Goal: Check status: Check status

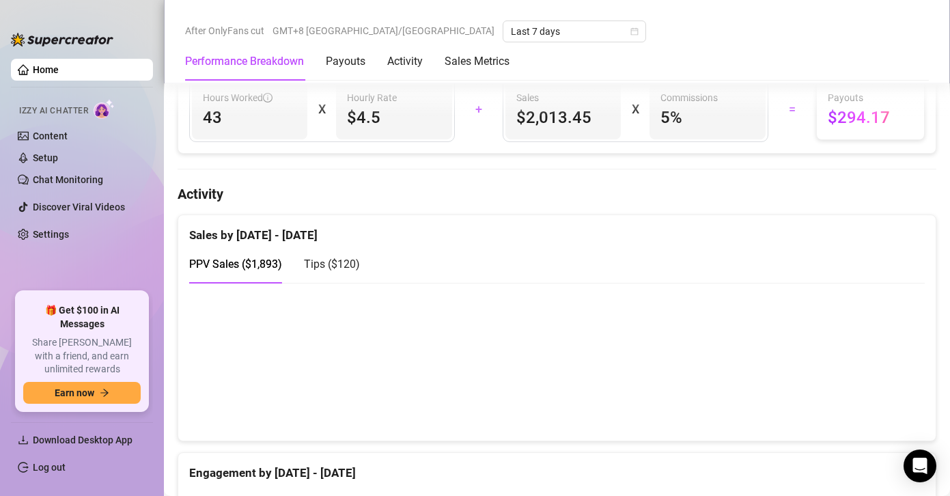
scroll to position [744, 0]
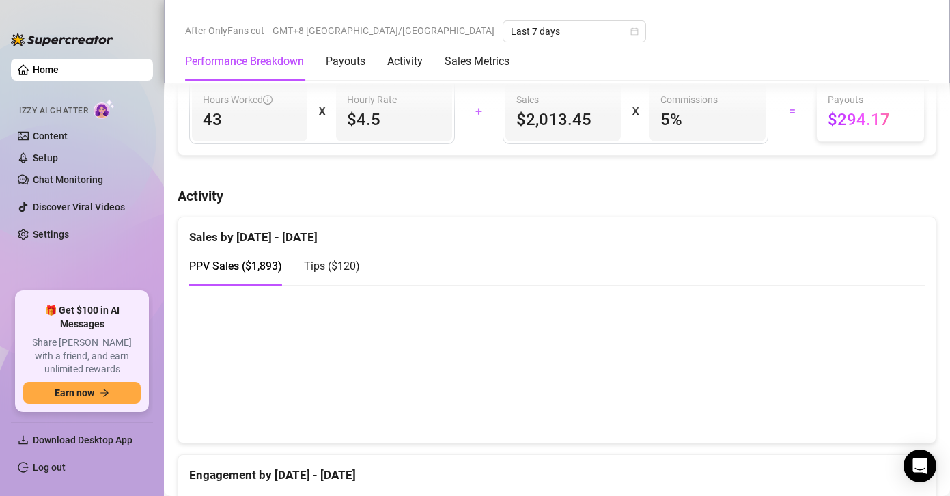
click at [338, 272] on span "Tips ( $120 )" at bounding box center [332, 266] width 56 height 13
click at [236, 260] on span "PPV Sales ( $1,893 )" at bounding box center [235, 266] width 93 height 13
click at [355, 266] on span "Tips ( $120 )" at bounding box center [332, 266] width 56 height 13
click at [243, 263] on span "PPV Sales ( $1,893 )" at bounding box center [235, 266] width 93 height 13
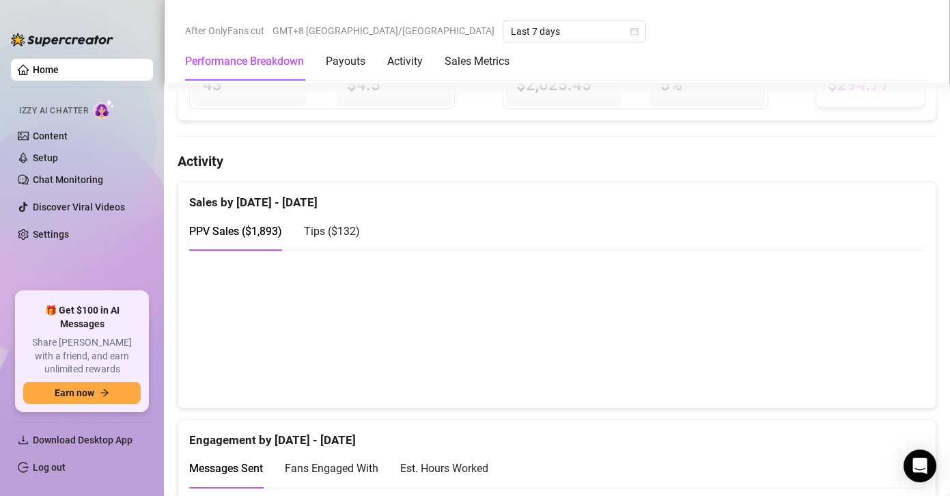
scroll to position [780, 0]
click at [346, 234] on span "Tips ( $132 )" at bounding box center [332, 230] width 56 height 13
click at [806, 351] on canvas at bounding box center [552, 328] width 726 height 137
click at [788, 348] on canvas at bounding box center [552, 328] width 726 height 137
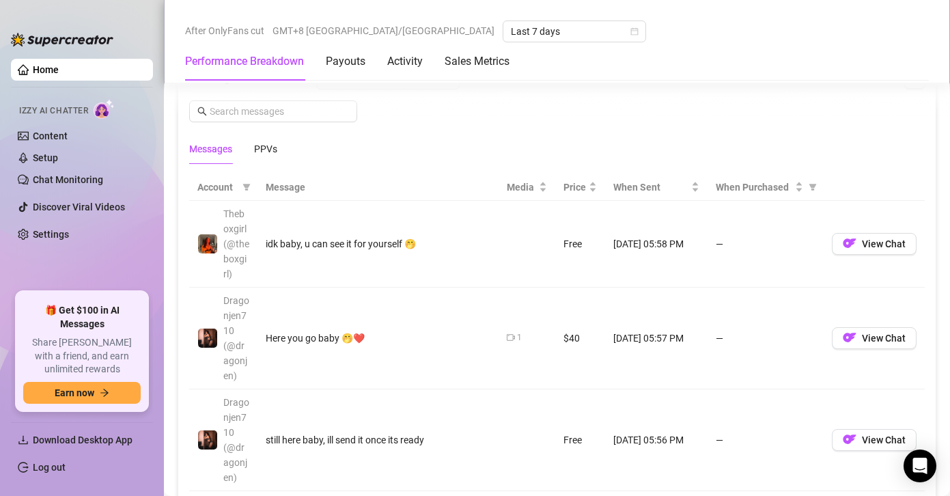
scroll to position [895, 0]
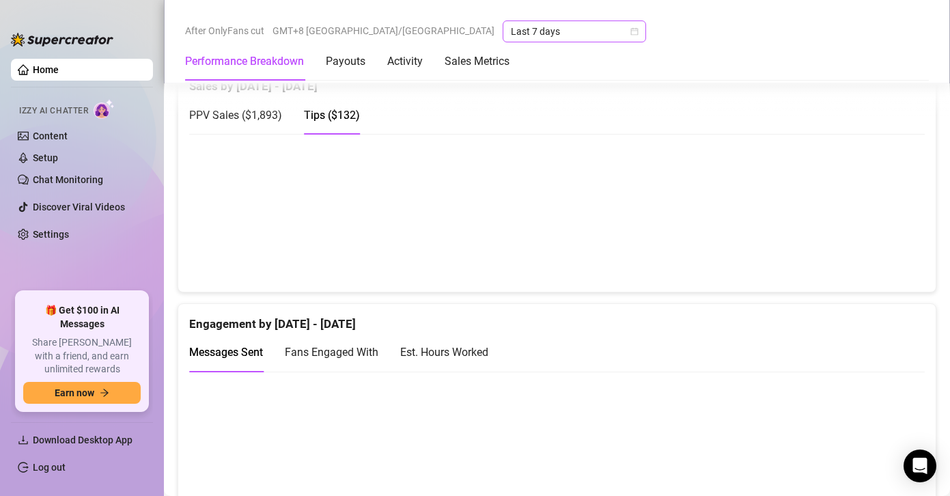
click at [511, 35] on span "Last 7 days" at bounding box center [574, 31] width 127 height 20
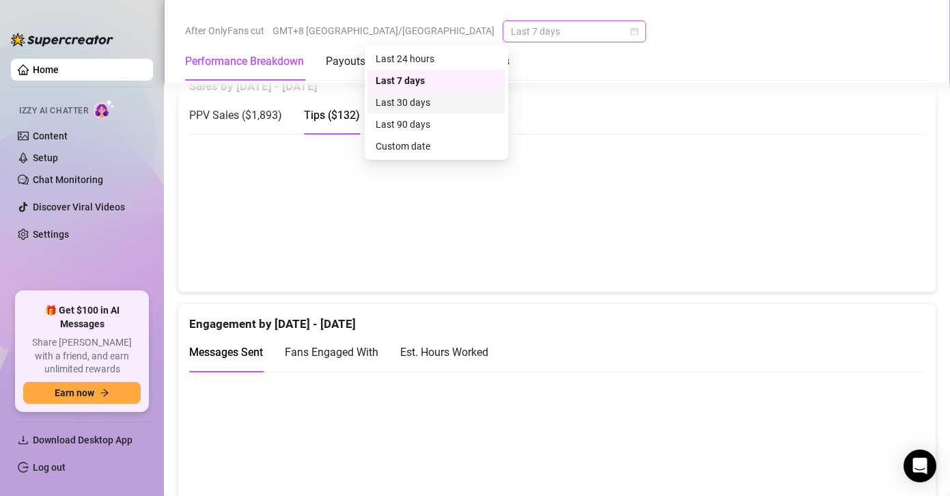
click at [428, 99] on div "Last 30 days" at bounding box center [437, 102] width 122 height 15
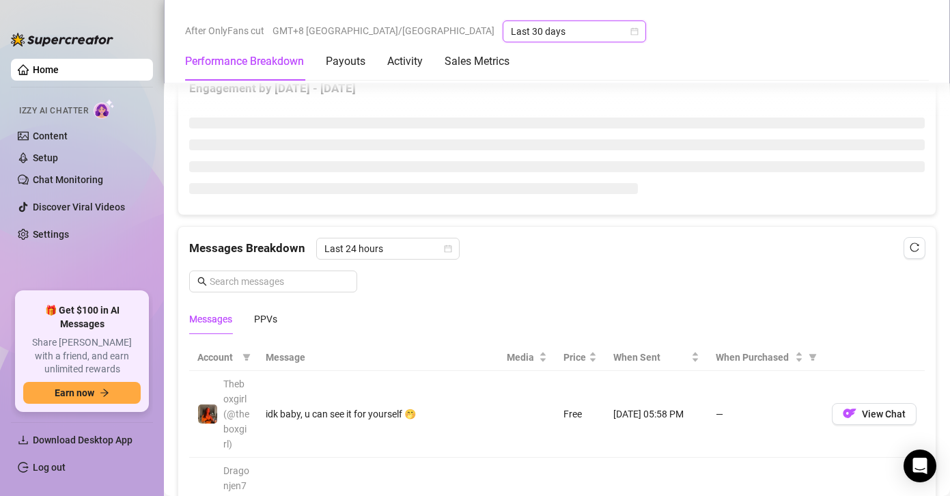
scroll to position [739, 0]
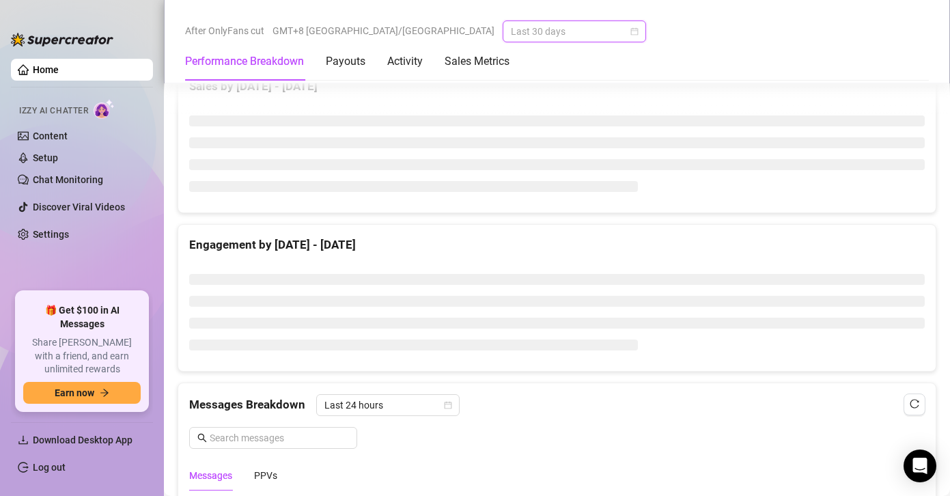
click at [511, 35] on span "Last 30 days" at bounding box center [574, 31] width 127 height 20
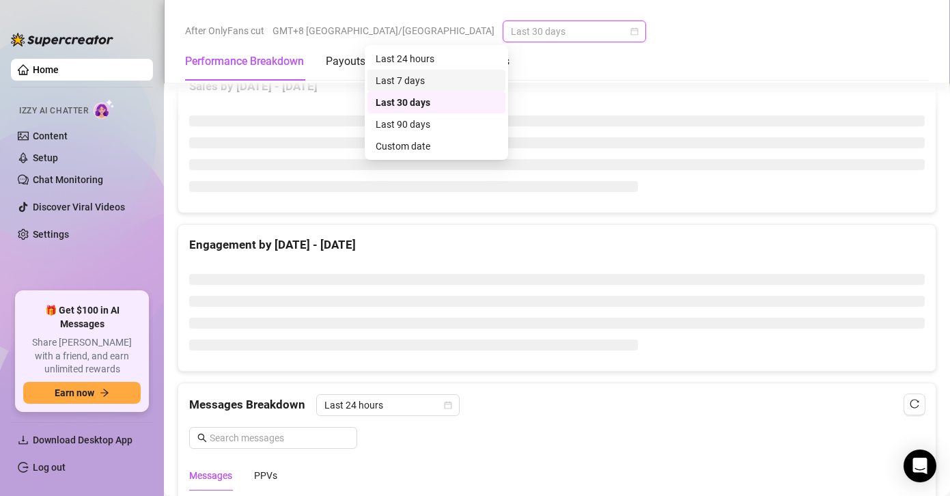
click at [426, 77] on div "Last 7 days" at bounding box center [437, 80] width 122 height 15
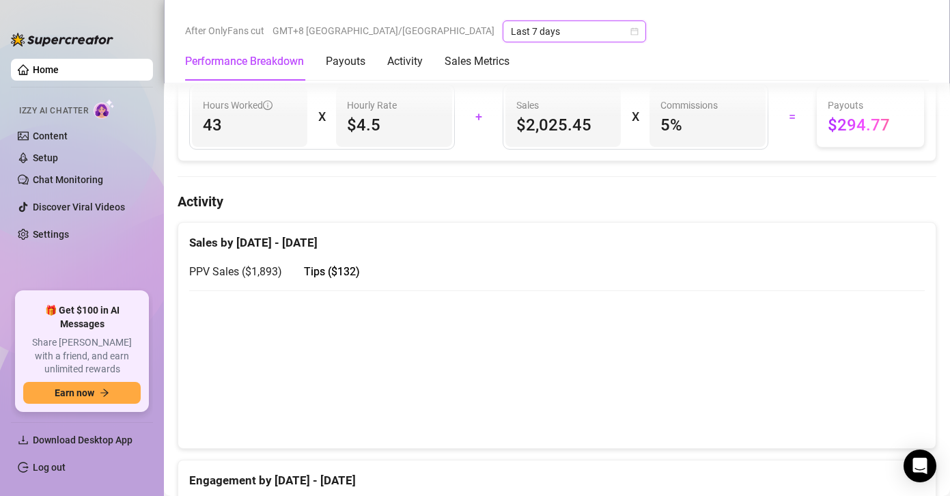
scroll to position [895, 0]
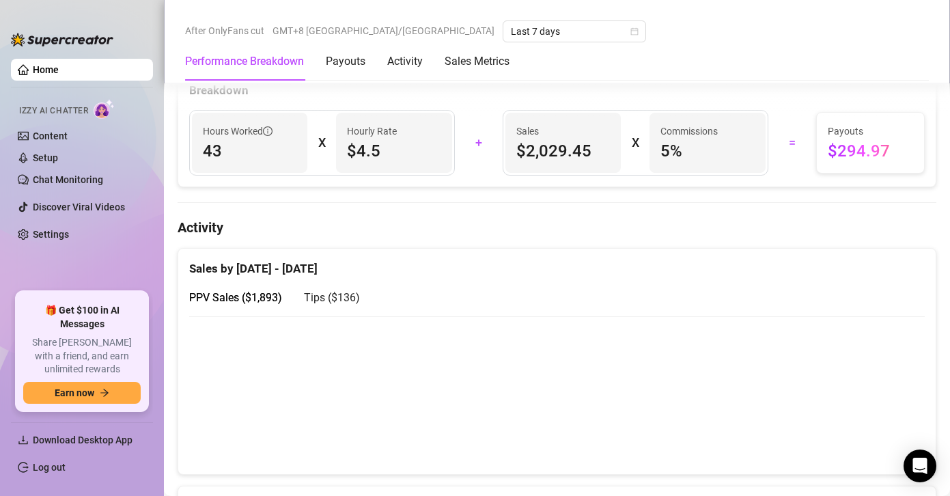
scroll to position [854, 0]
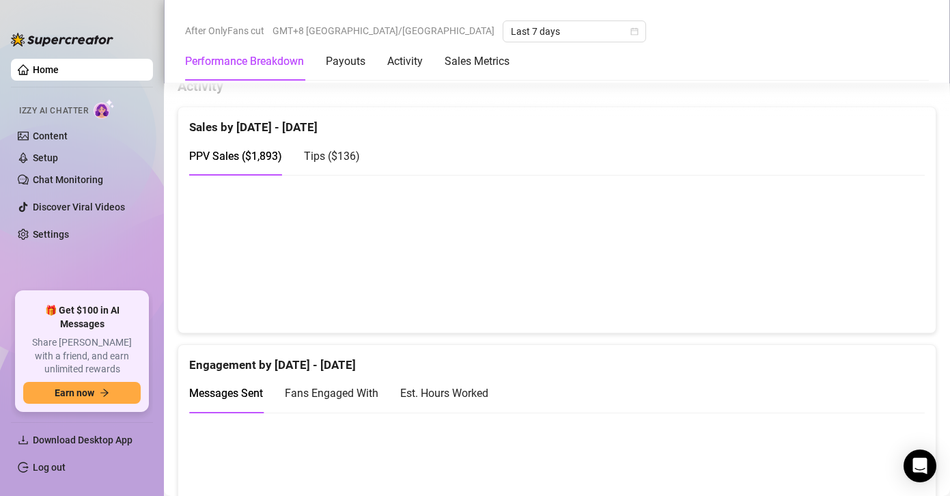
click at [351, 159] on span "Tips ( $136 )" at bounding box center [332, 156] width 56 height 13
